Goal: Task Accomplishment & Management: Use online tool/utility

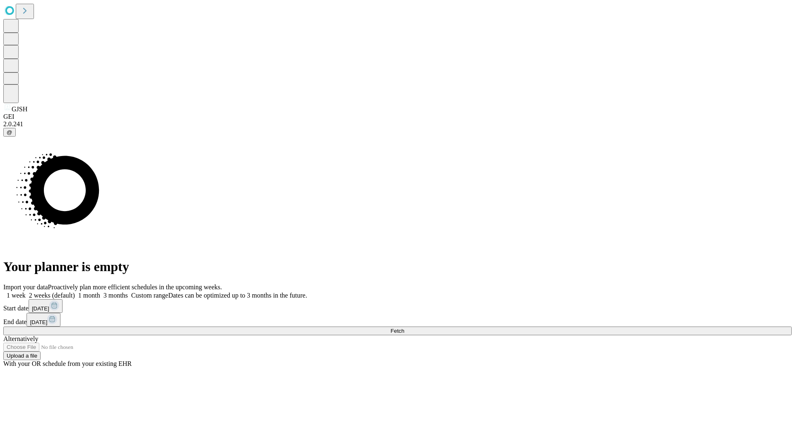
click at [404, 328] on span "Fetch" at bounding box center [397, 331] width 14 height 6
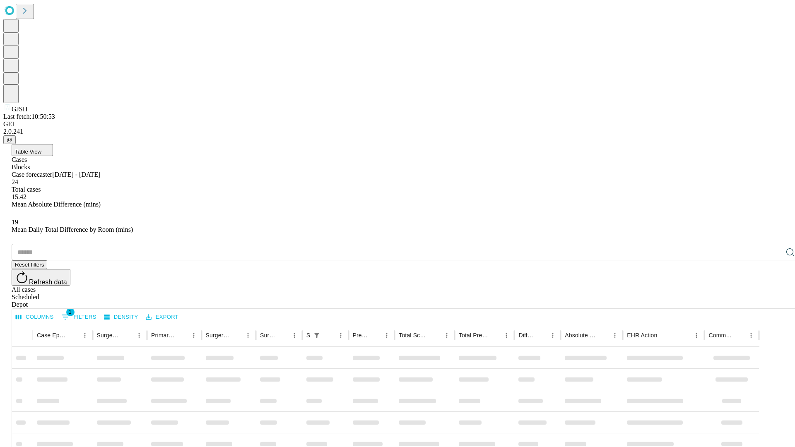
click at [773, 301] on div "Depot" at bounding box center [406, 304] width 788 height 7
